Goal: Task Accomplishment & Management: Manage account settings

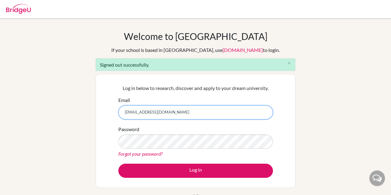
click at [176, 115] on input "[EMAIL_ADDRESS][DOMAIN_NAME]" at bounding box center [195, 112] width 155 height 14
type input "[EMAIL_ADDRESS][DOMAIN_NAME]"
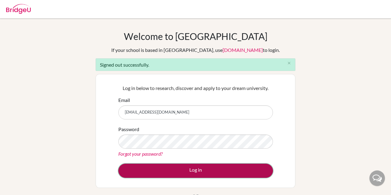
click at [177, 173] on button "Log in" at bounding box center [195, 171] width 155 height 14
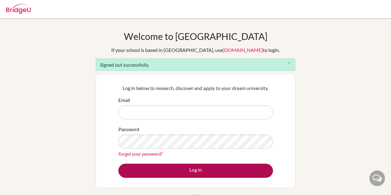
type input "[EMAIL_ADDRESS][DOMAIN_NAME]"
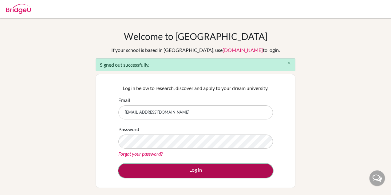
click at [176, 171] on button "Log in" at bounding box center [195, 171] width 155 height 14
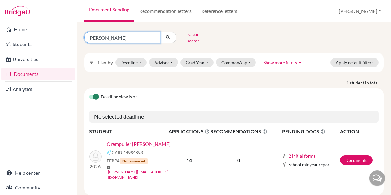
click at [117, 35] on input "jonas" at bounding box center [122, 38] width 76 height 12
type input "j"
type input "sakura"
click button "submit" at bounding box center [168, 38] width 16 height 12
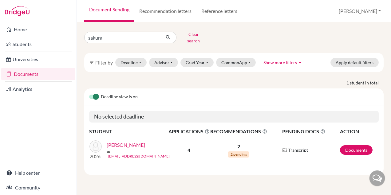
click at [120, 144] on link "Yoshino, Sakura" at bounding box center [126, 144] width 38 height 7
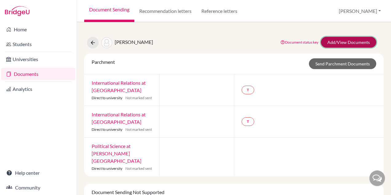
click at [359, 39] on link "Add/View Documents" at bounding box center [348, 42] width 55 height 11
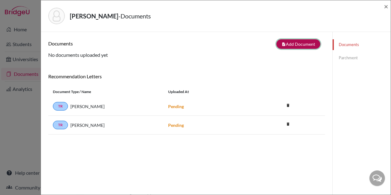
click at [293, 42] on button "note_add Add Document" at bounding box center [298, 44] width 44 height 10
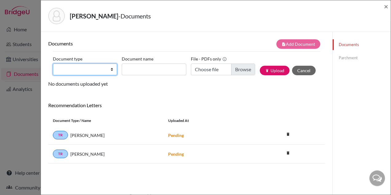
click at [89, 69] on select "Change explanation for Common App reports Counselor recommendation Internationa…" at bounding box center [85, 70] width 64 height 12
select select "2"
click at [53, 64] on select "Change explanation for Common App reports Counselor recommendation Internationa…" at bounding box center [85, 70] width 64 height 12
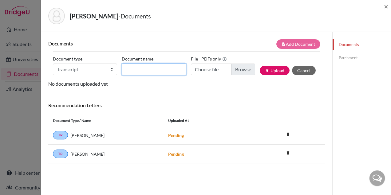
click at [157, 70] on input "Document name" at bounding box center [154, 70] width 64 height 12
drag, startPoint x: 113, startPoint y: 17, endPoint x: 70, endPoint y: 17, distance: 43.3
click at [70, 17] on h5 "Yoshino, Sakura - Documents" at bounding box center [110, 15] width 81 height 9
copy strong "Yoshino, Sakura"
click at [152, 68] on input "Document name" at bounding box center [154, 70] width 64 height 12
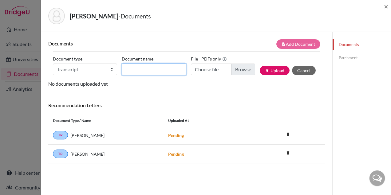
paste input "Yoshino, Sakura"
type input "Yoshino, Sakura_Initial Transcript"
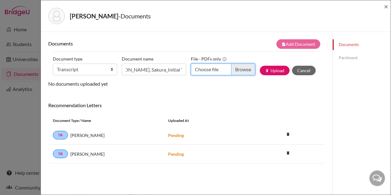
click at [240, 65] on input "Choose file" at bounding box center [223, 70] width 64 height 12
type input "C:\fakepath\Sakura Yoshino.pdf"
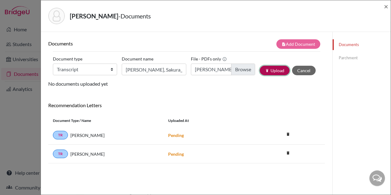
click at [271, 70] on button "publish Upload" at bounding box center [275, 71] width 30 height 10
